Goal: Transaction & Acquisition: Subscribe to service/newsletter

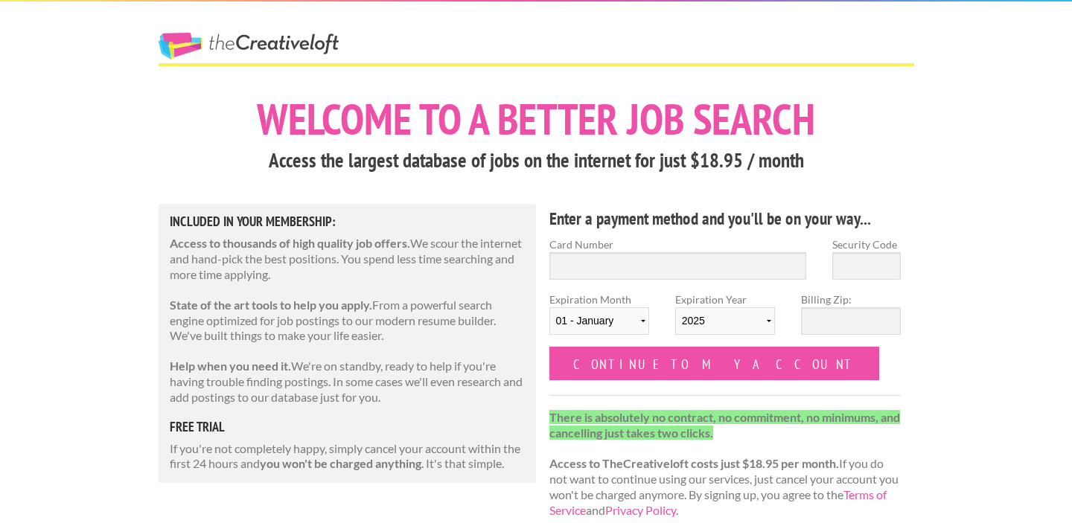
click at [380, 80] on div at bounding box center [535, 78] width 781 height 31
click at [315, 54] on link "The Creative Loft" at bounding box center [249, 46] width 180 height 27
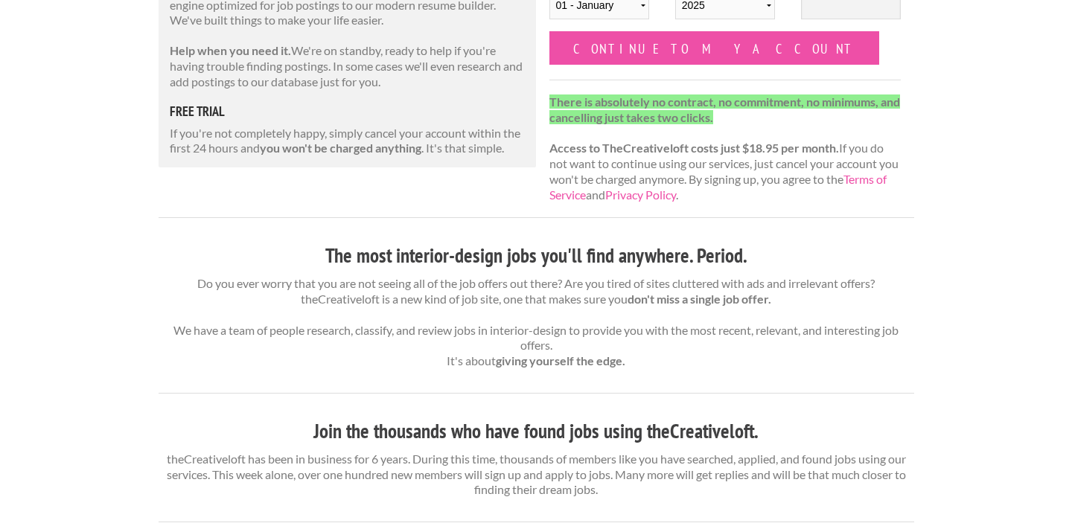
scroll to position [246, 0]
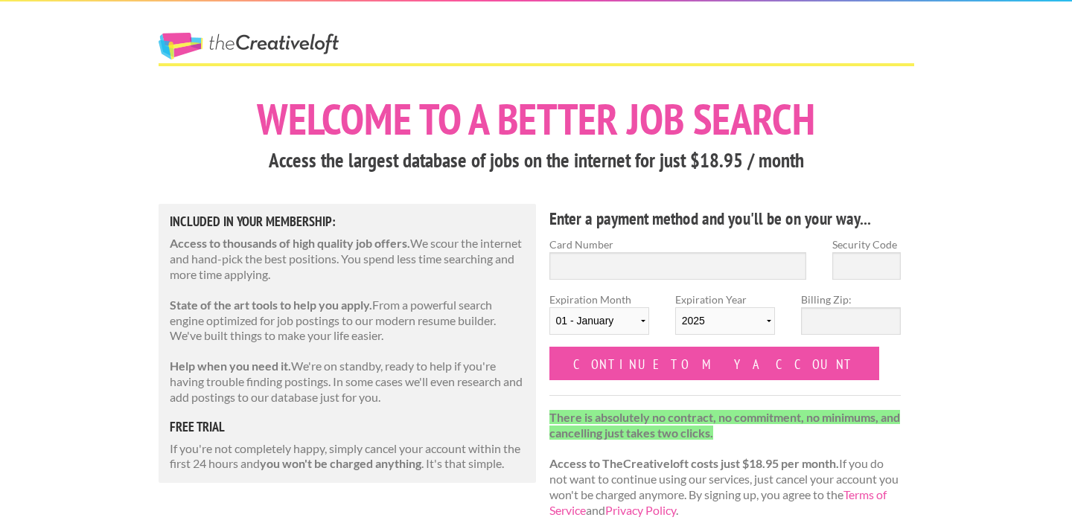
click at [255, 39] on link "The Creative Loft" at bounding box center [249, 46] width 180 height 27
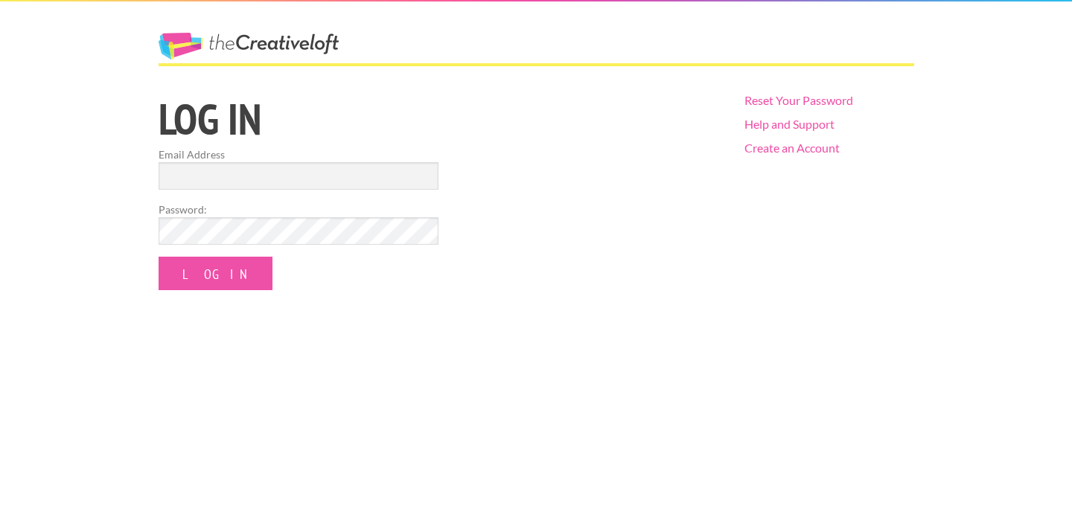
click at [272, 47] on link "The Creative Loft" at bounding box center [249, 46] width 180 height 27
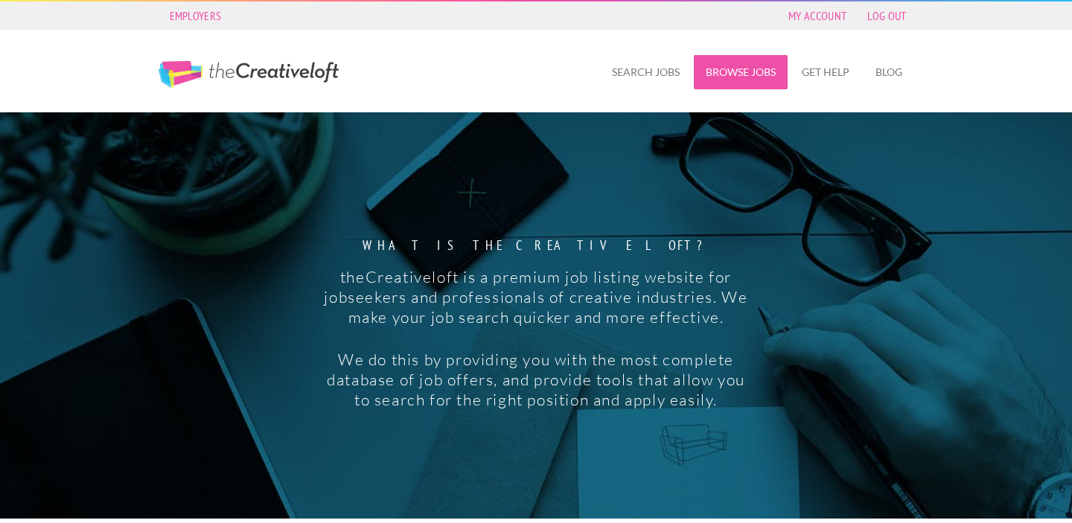
click at [729, 76] on link "Browse Jobs" at bounding box center [741, 72] width 94 height 34
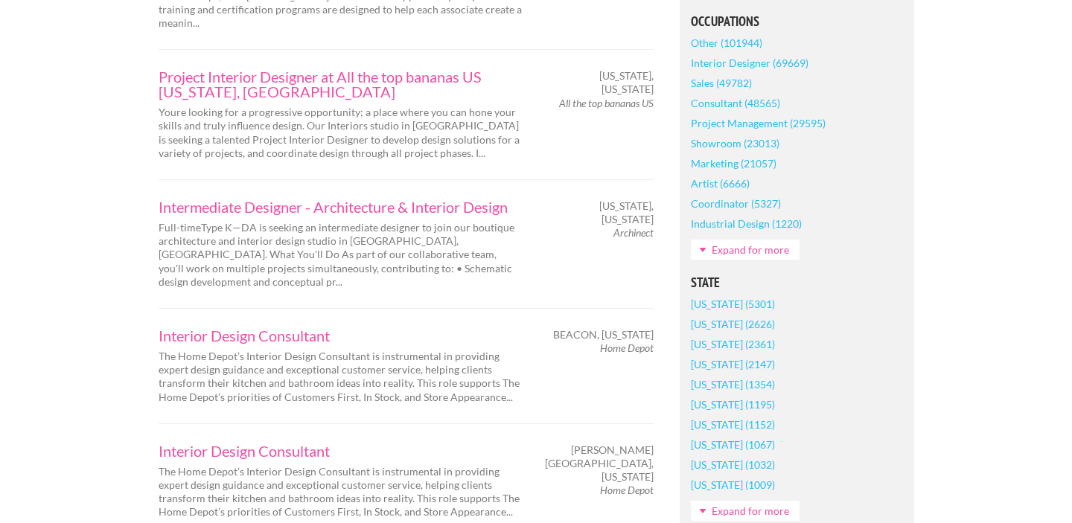
scroll to position [759, 0]
